Goal: Check status: Check status

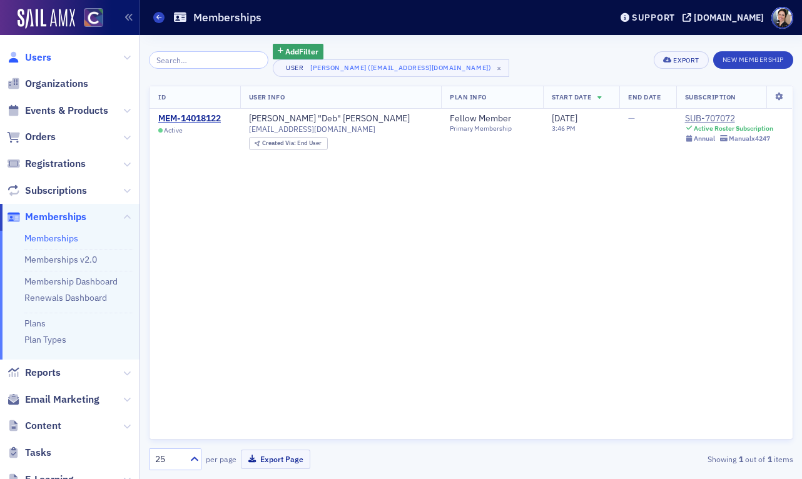
click at [49, 56] on span "Users" at bounding box center [38, 58] width 26 height 14
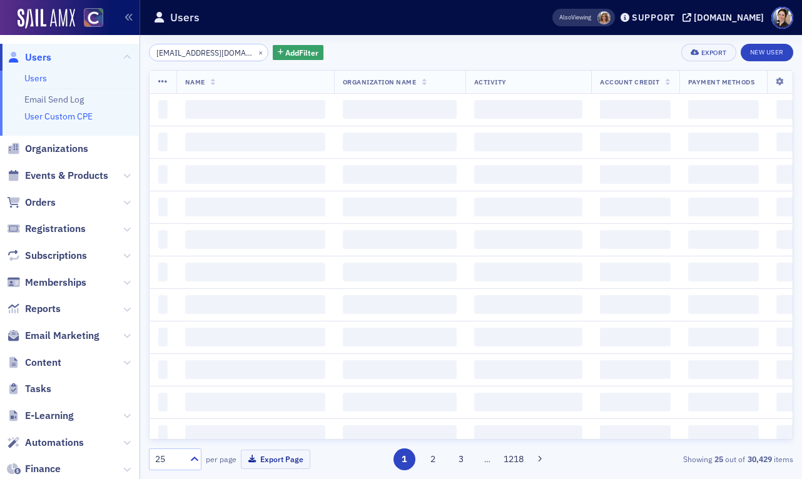
scroll to position [0, 23]
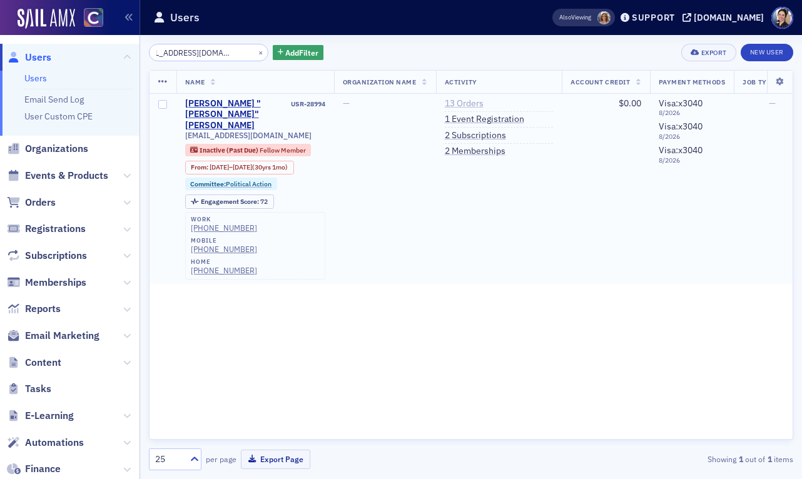
type input "[EMAIL_ADDRESS][DOMAIN_NAME]"
click at [471, 102] on link "13 Orders" at bounding box center [464, 103] width 39 height 11
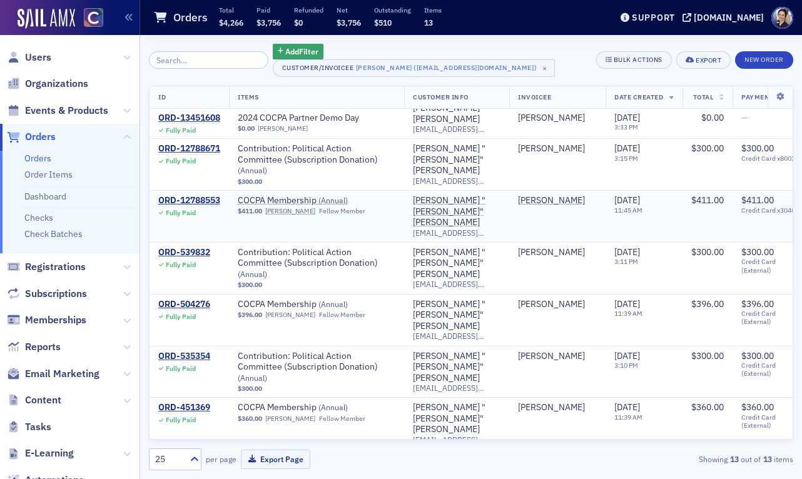
scroll to position [253, 0]
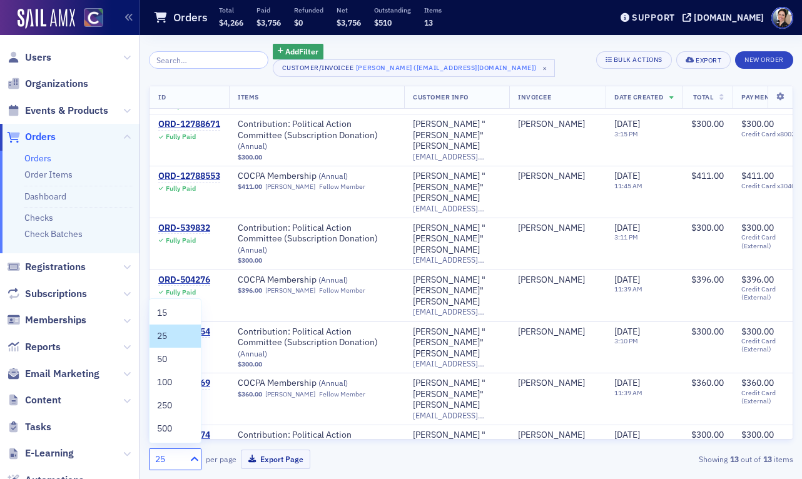
click at [193, 458] on icon at bounding box center [195, 459] width 8 height 4
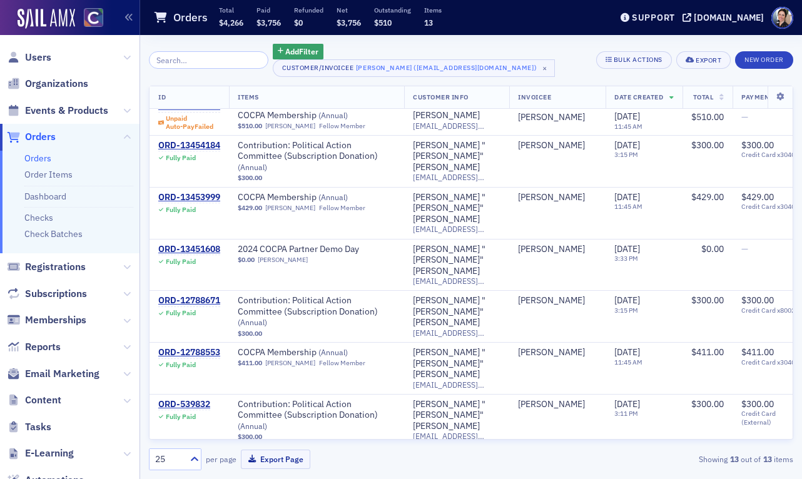
scroll to position [0, 0]
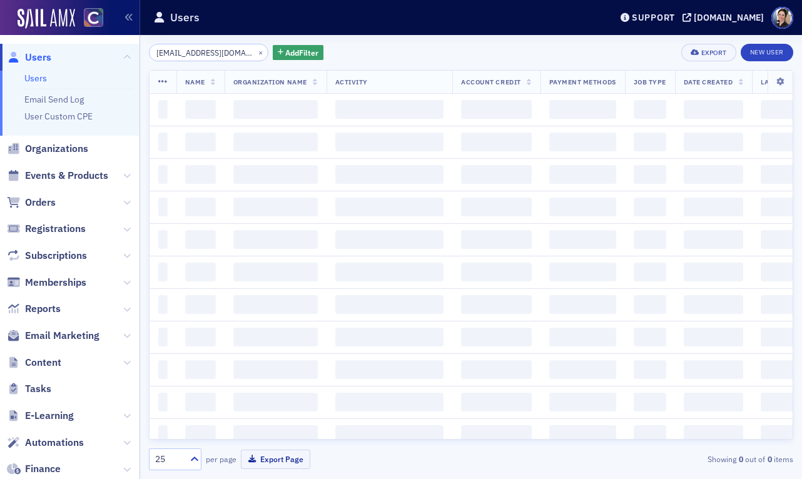
scroll to position [0, 23]
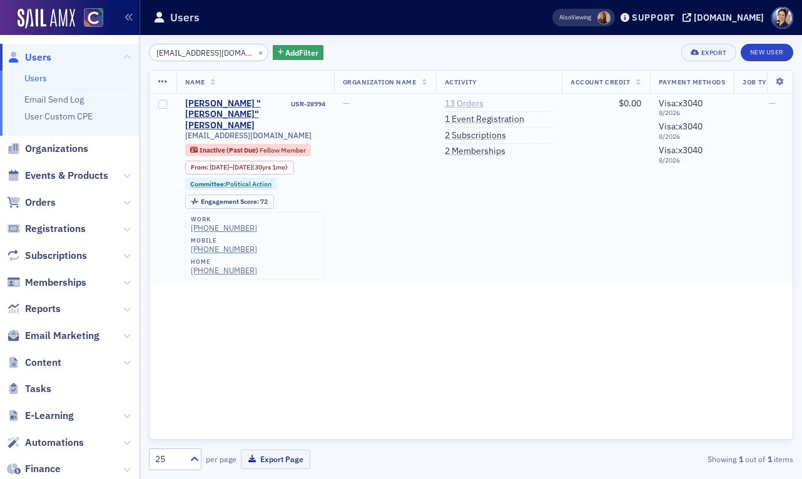
click at [470, 104] on link "13 Orders" at bounding box center [464, 103] width 39 height 11
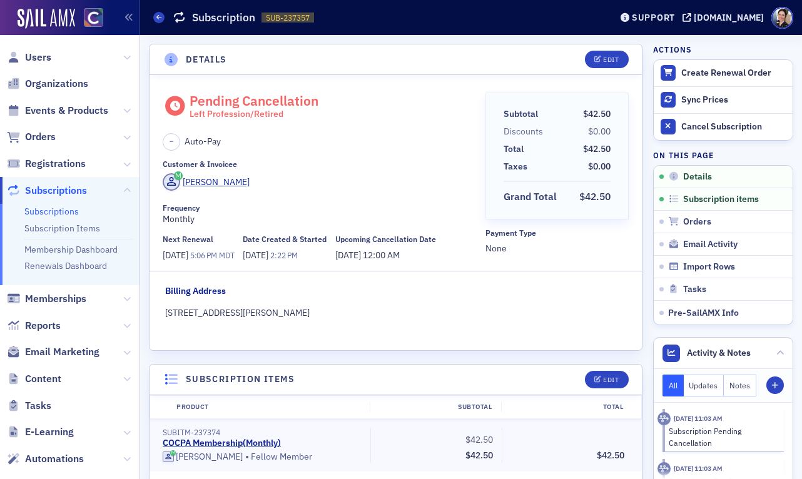
scroll to position [3, 0]
